Goal: Information Seeking & Learning: Learn about a topic

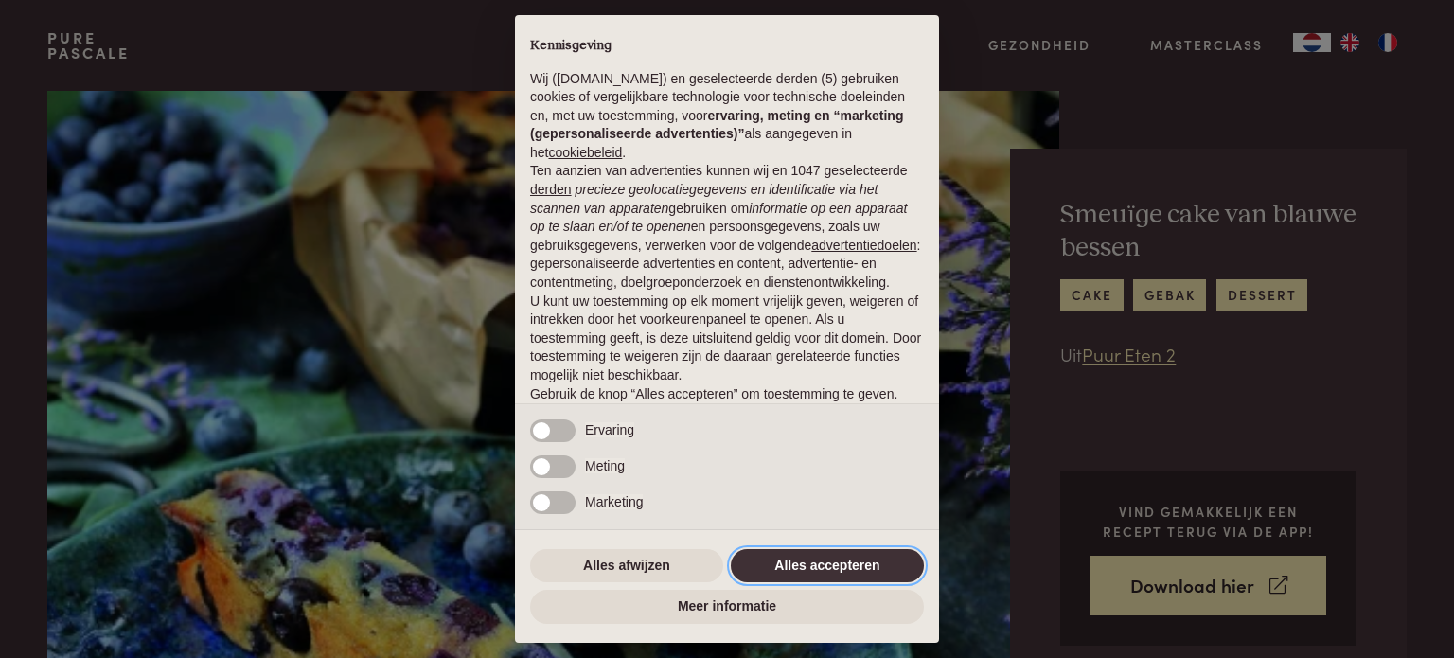
click at [791, 575] on button "Alles accepteren" at bounding box center [827, 566] width 193 height 34
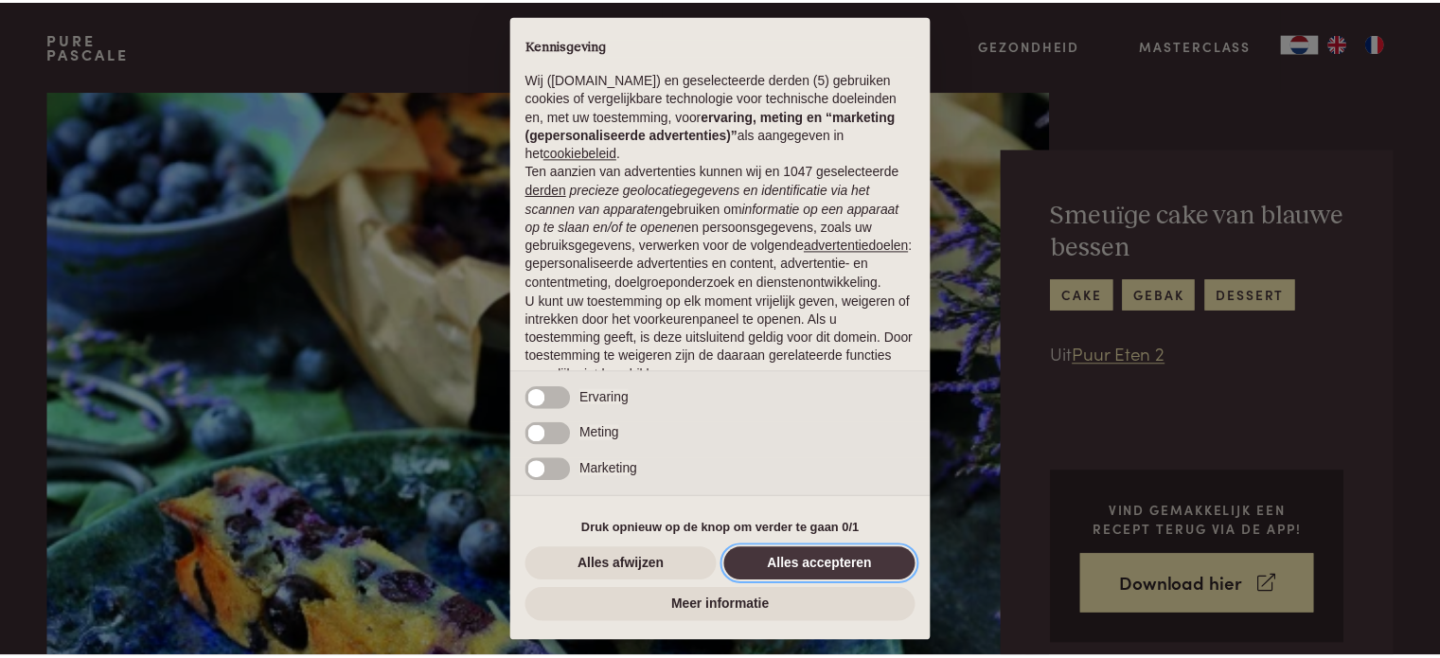
scroll to position [102, 0]
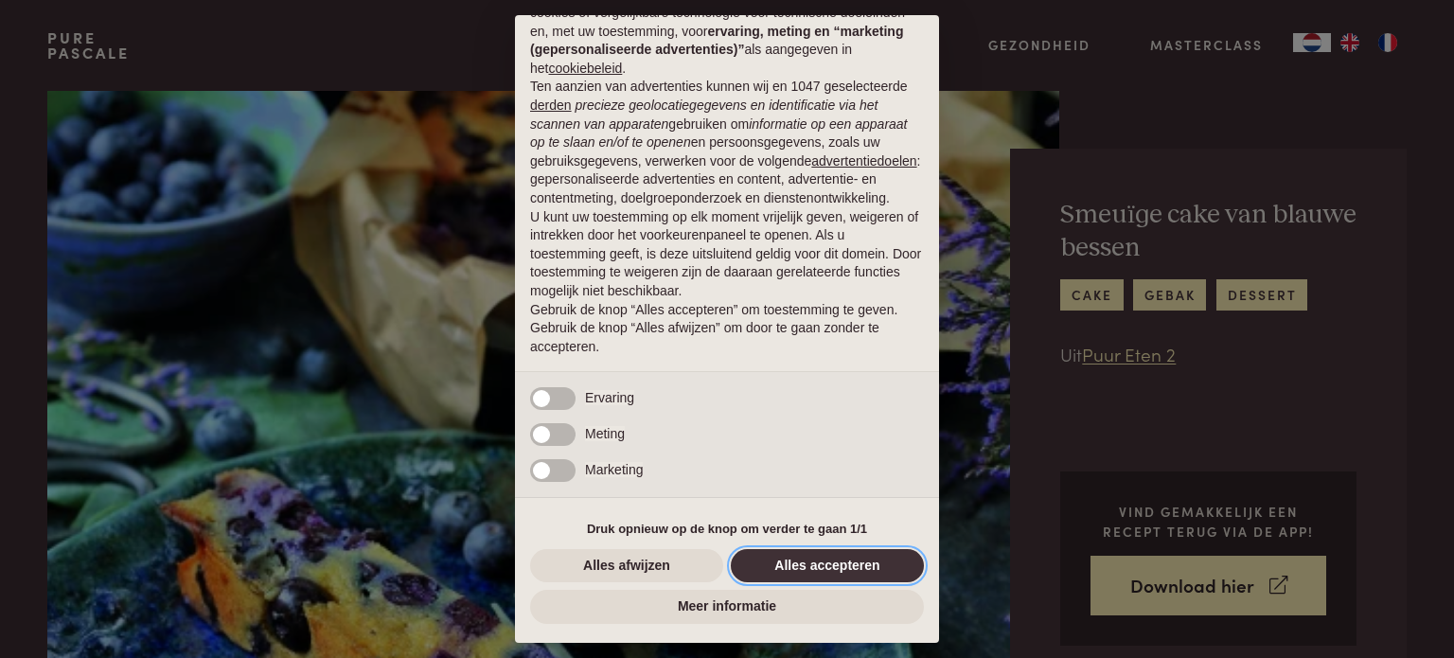
click at [808, 557] on button "Alles accepteren" at bounding box center [827, 566] width 193 height 34
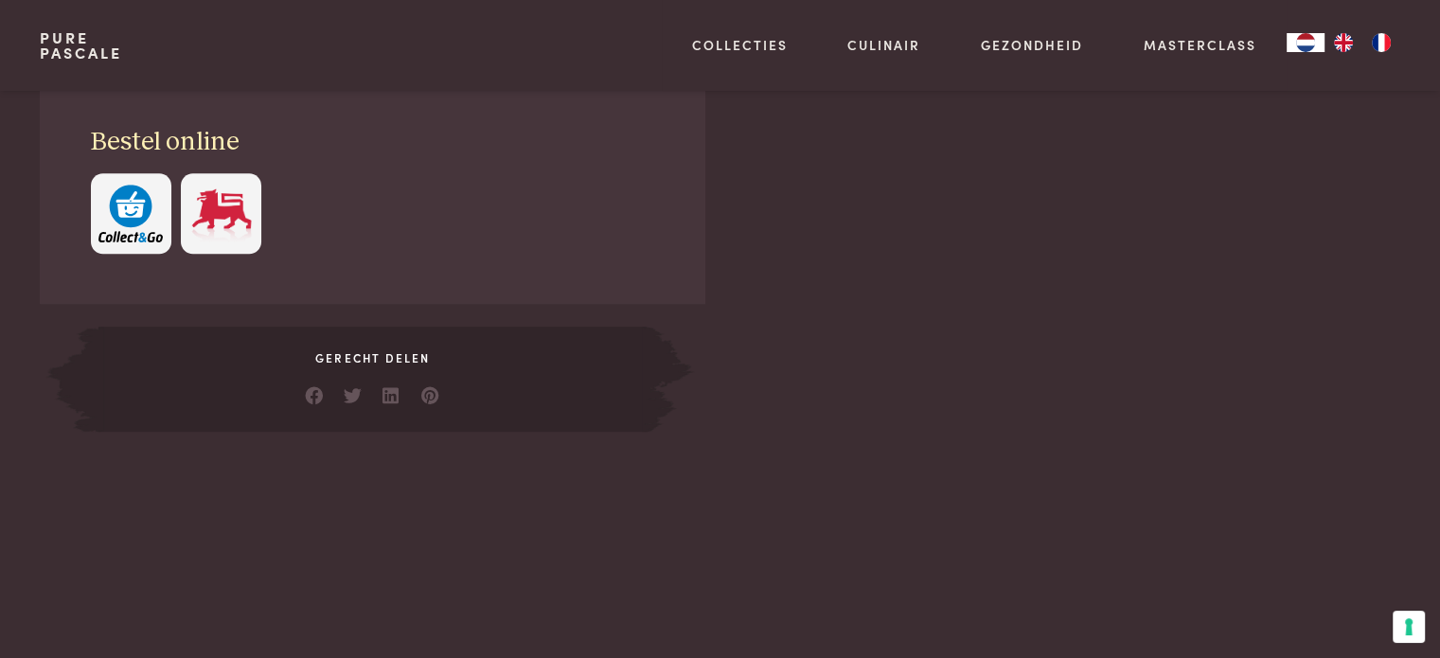
scroll to position [379, 0]
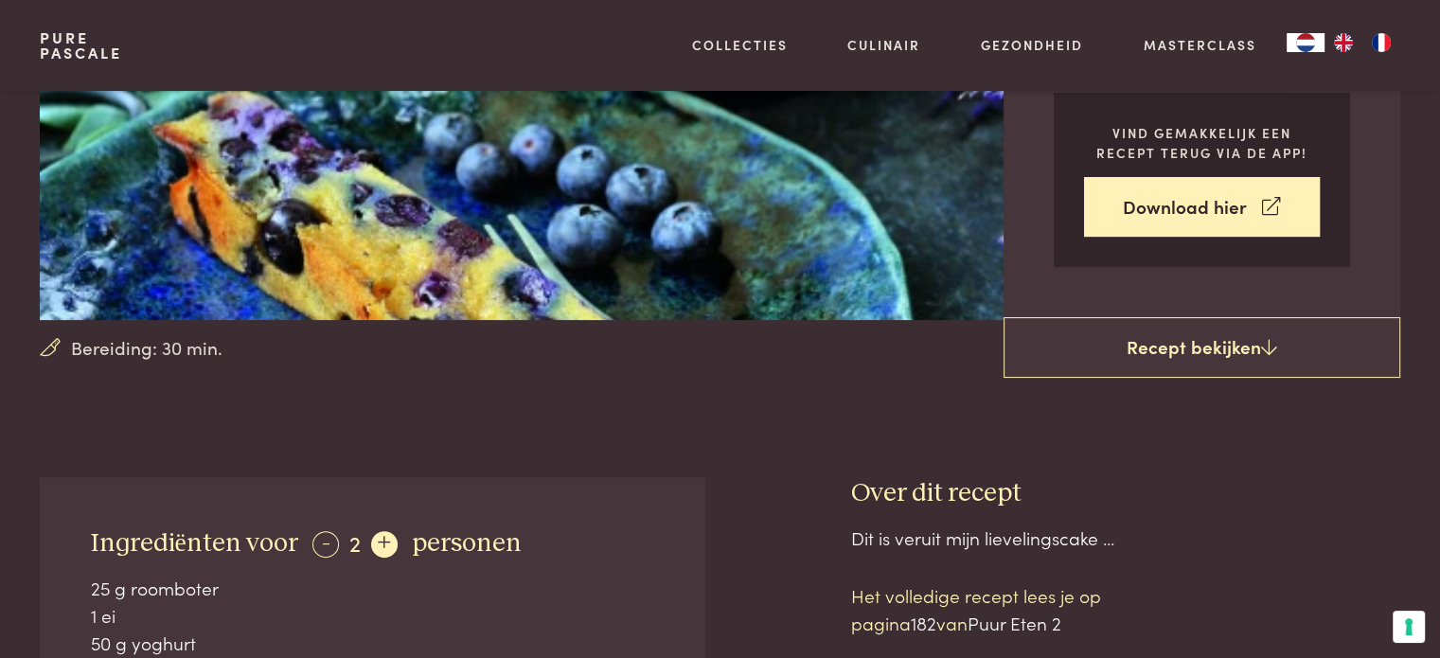
click at [380, 547] on div "+" at bounding box center [384, 544] width 27 height 27
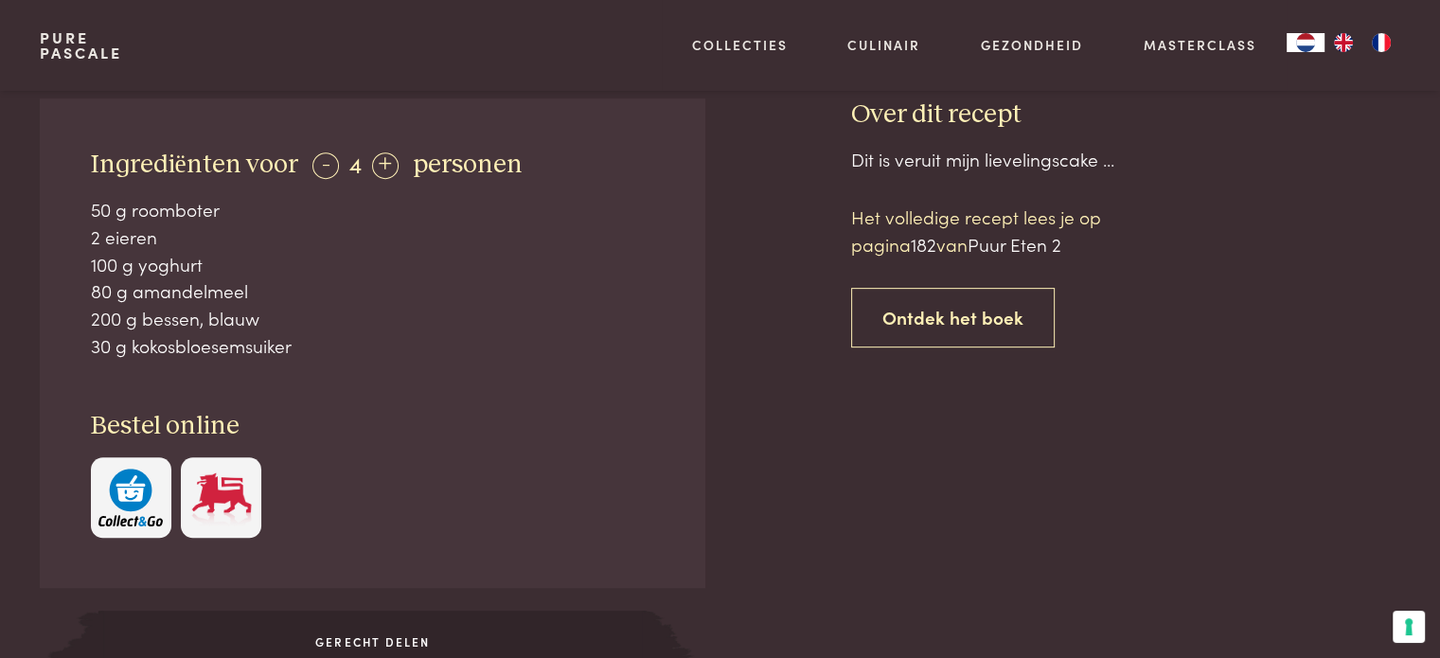
scroll to position [757, 0]
drag, startPoint x: 310, startPoint y: 351, endPoint x: 77, endPoint y: 216, distance: 270.1
click at [77, 216] on div "Ingrediënten voor - 4 + personen 50 g roomboter 2 eieren 100 g yoghurt 80 g ama…" at bounding box center [372, 342] width 664 height 489
copy div "50 g roomboter 2 eieren 100 g yoghurt 80 g amandelmeel 200 g bessen, blauw 30 g…"
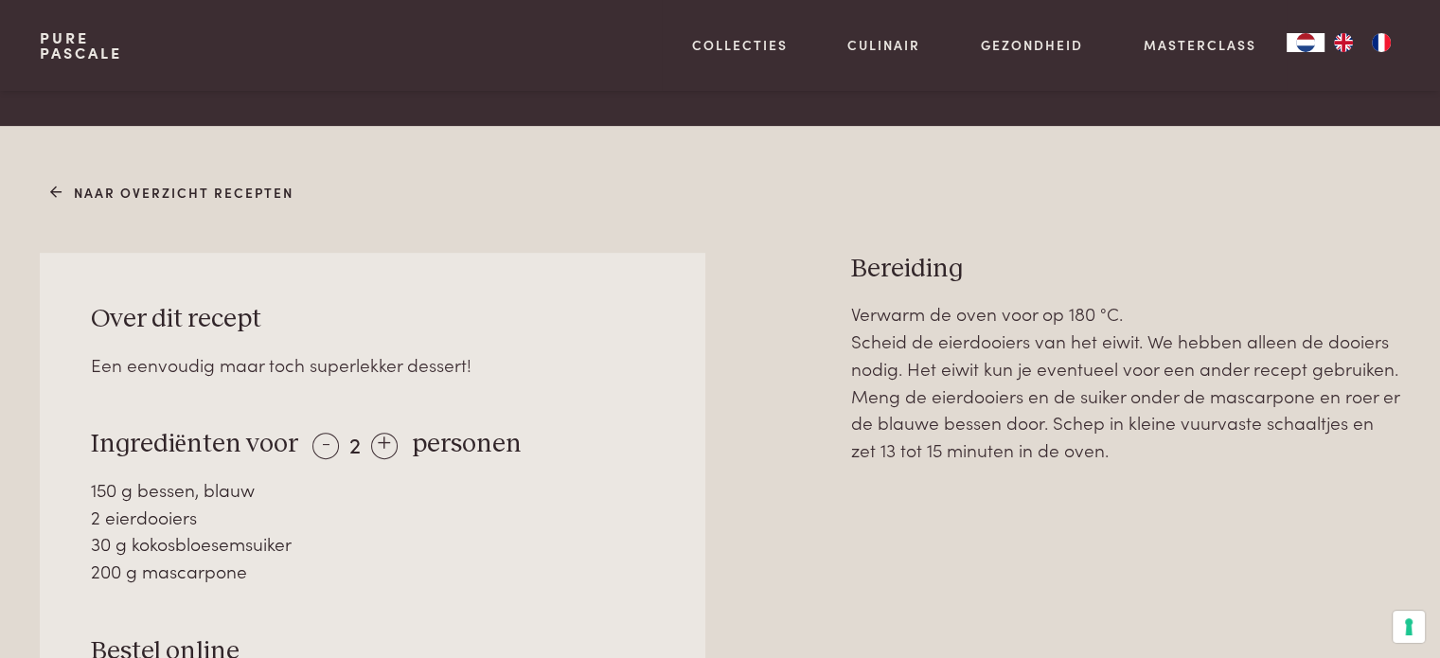
scroll to position [946, 0]
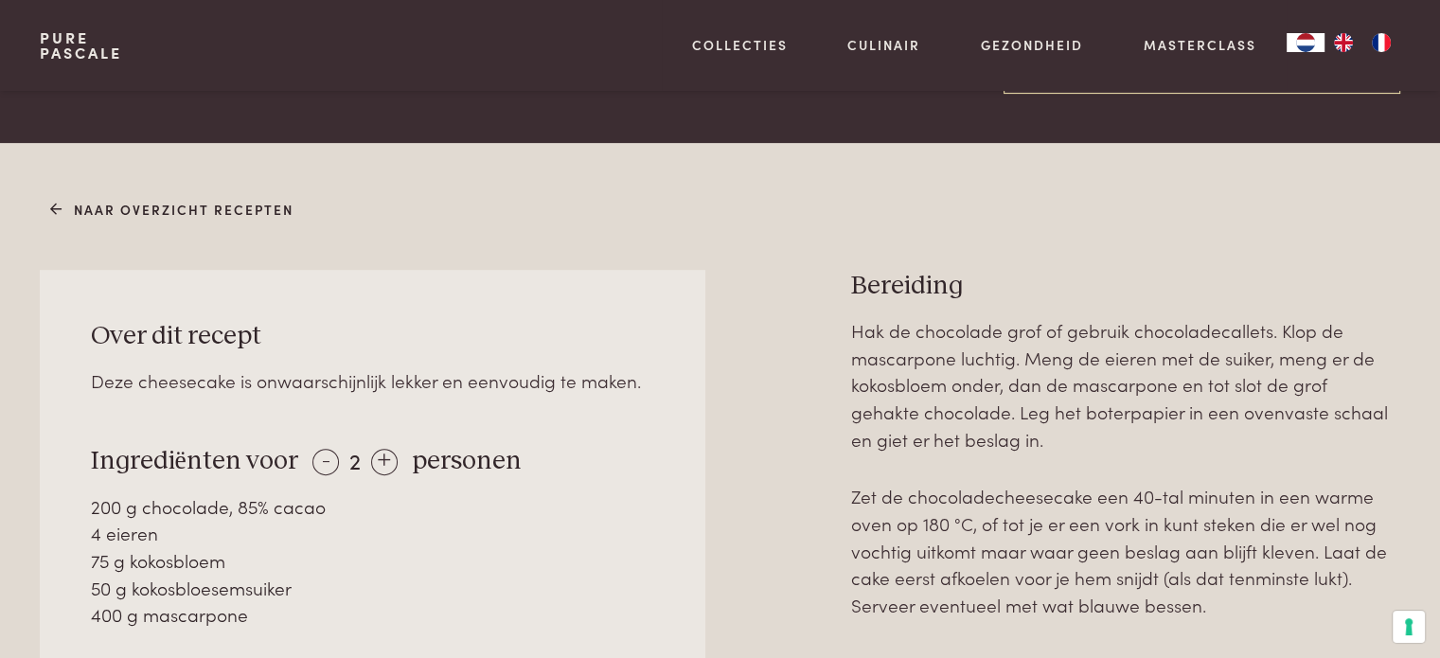
scroll to position [757, 0]
